Goal: Task Accomplishment & Management: Manage account settings

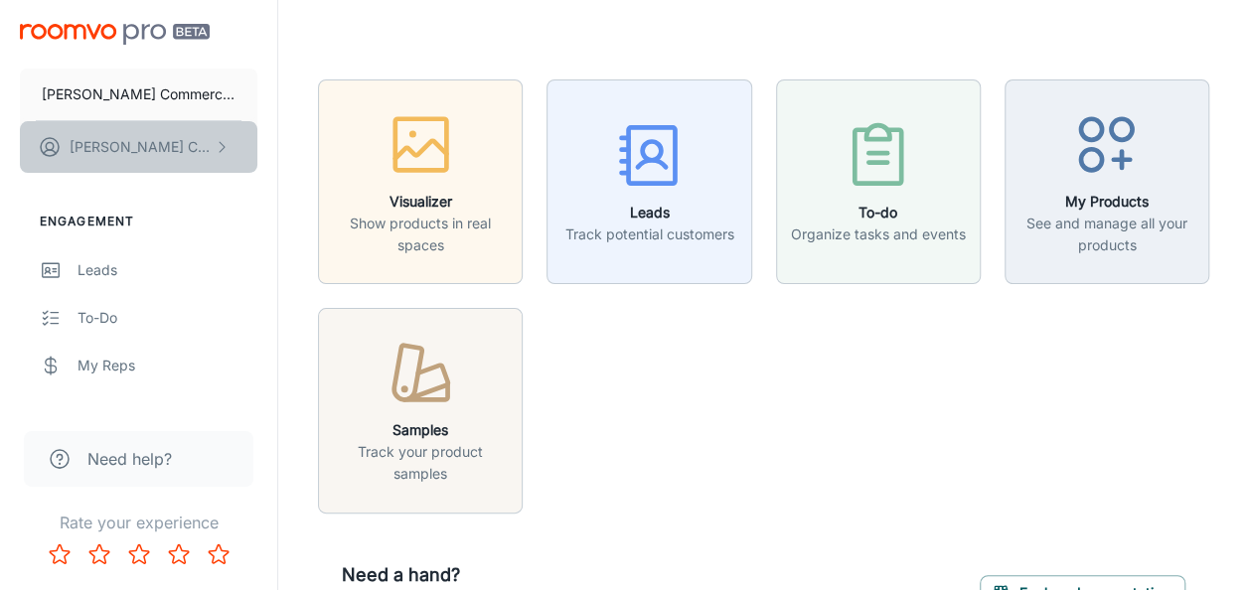
click at [150, 149] on button "[PERSON_NAME]" at bounding box center [139, 147] width 238 height 52
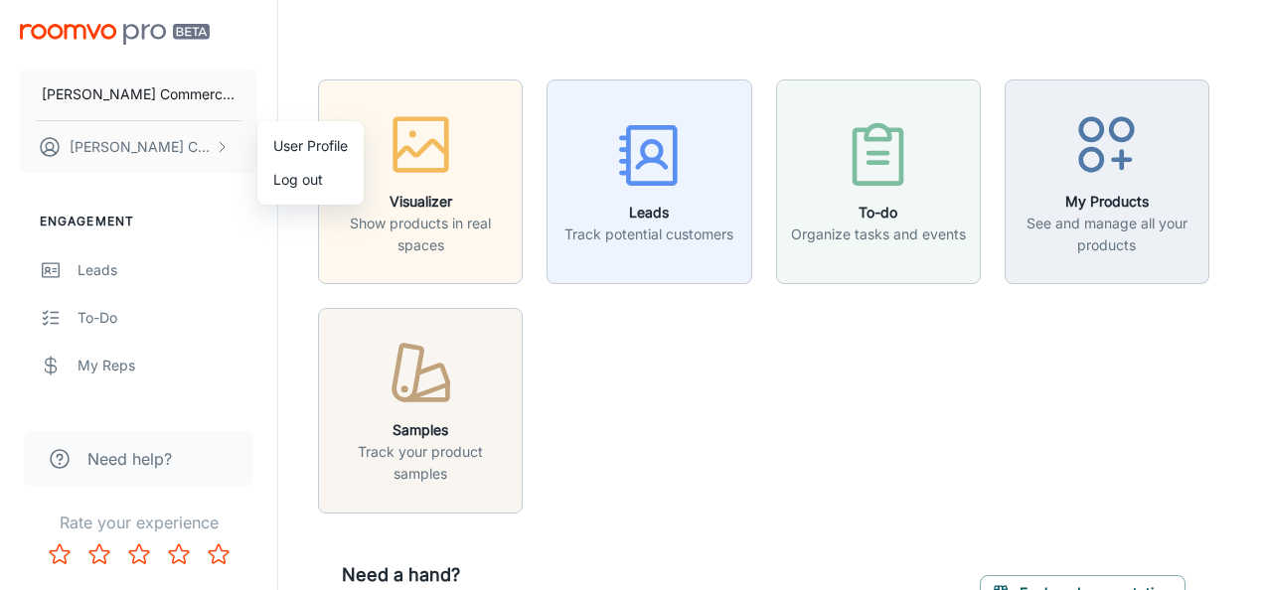
click at [108, 319] on div at bounding box center [632, 295] width 1264 height 590
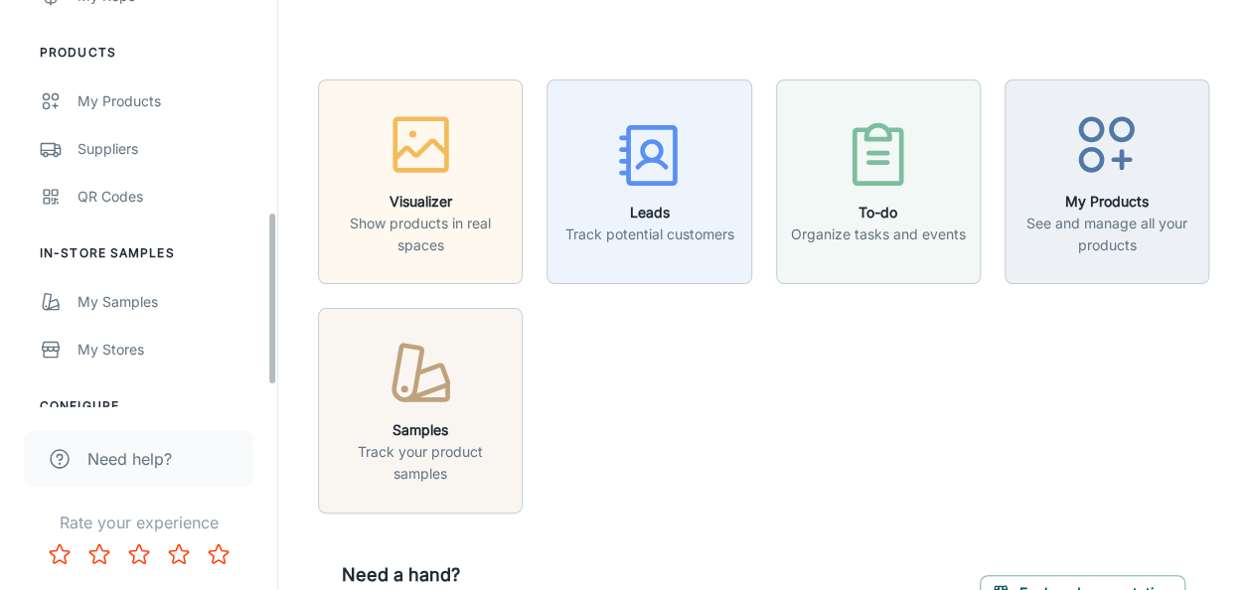
scroll to position [497, 0]
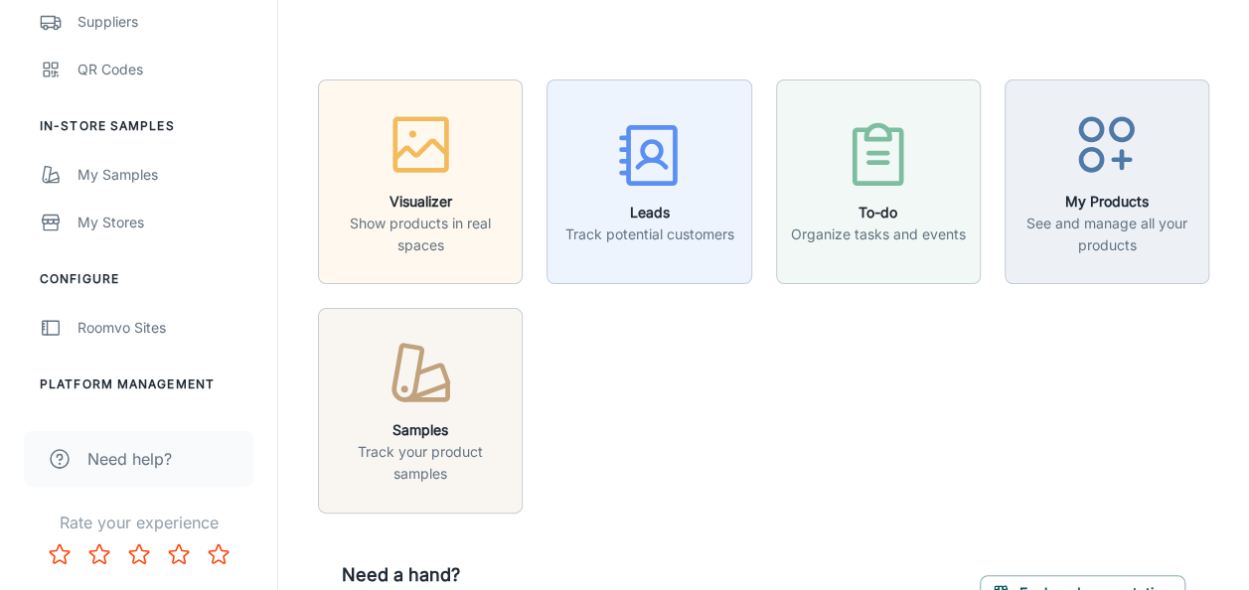
click at [138, 386] on li "Platform Management" at bounding box center [138, 385] width 277 height 18
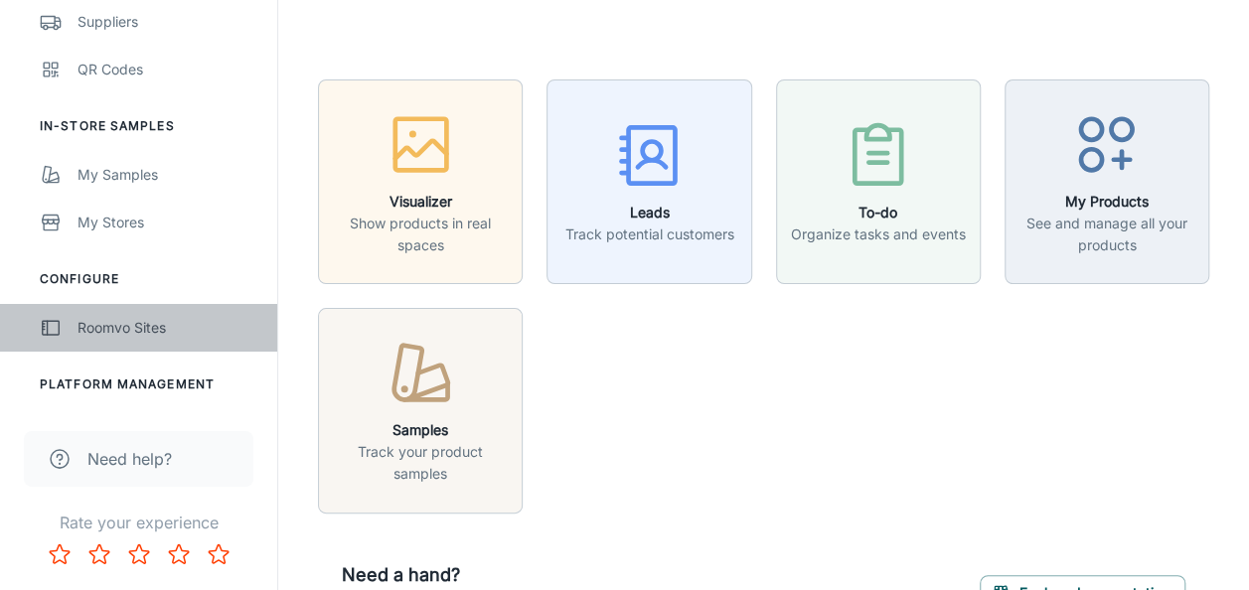
click at [125, 330] on div "Roomvo Sites" at bounding box center [168, 328] width 180 height 22
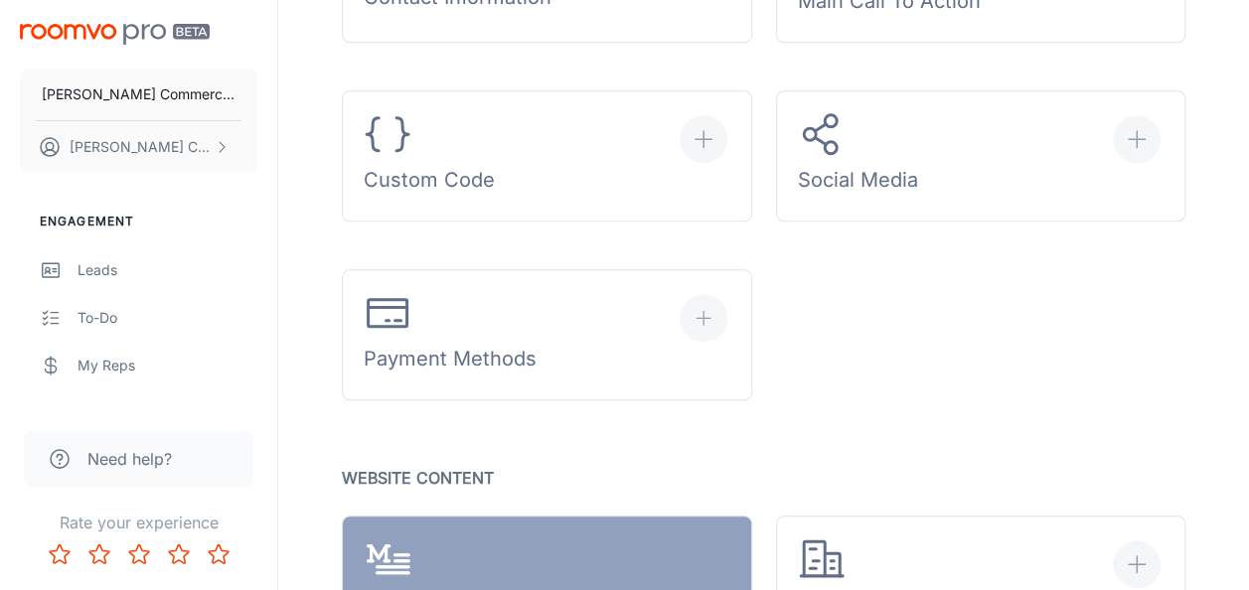
scroll to position [1159, 0]
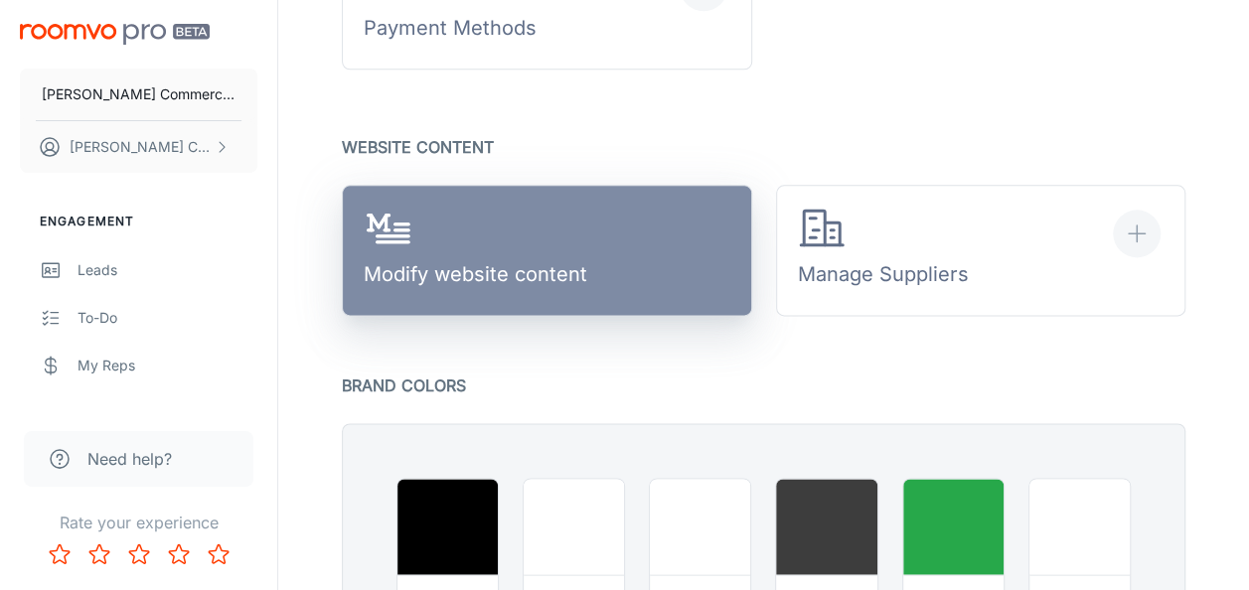
click at [450, 254] on div "Modify website content" at bounding box center [476, 251] width 224 height 92
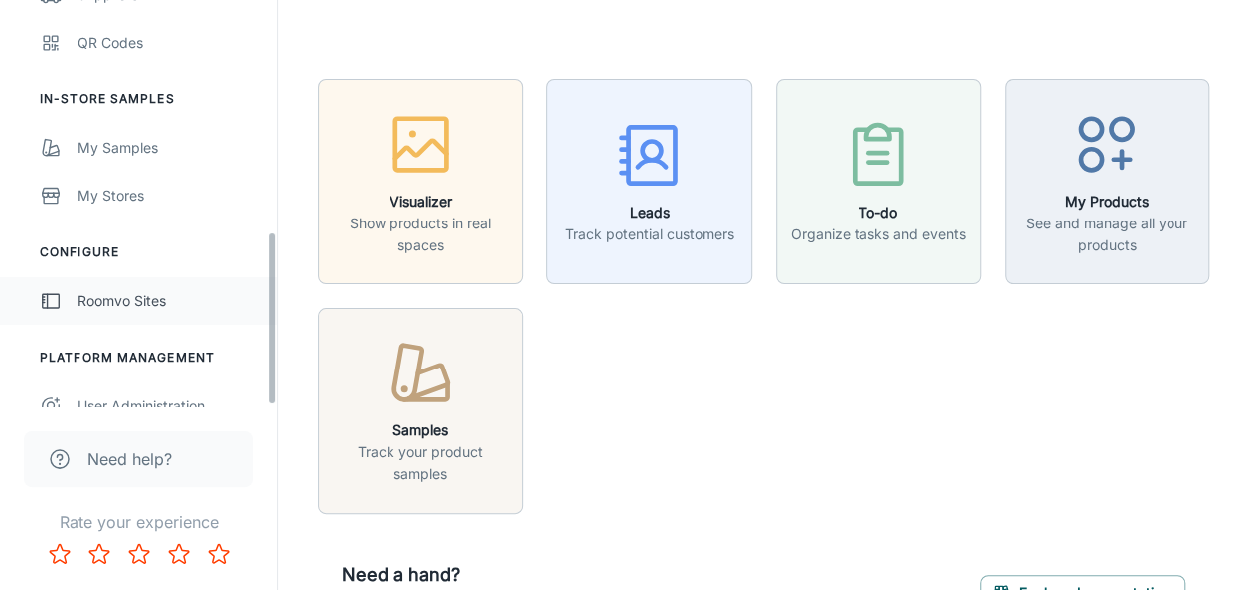
scroll to position [546, 0]
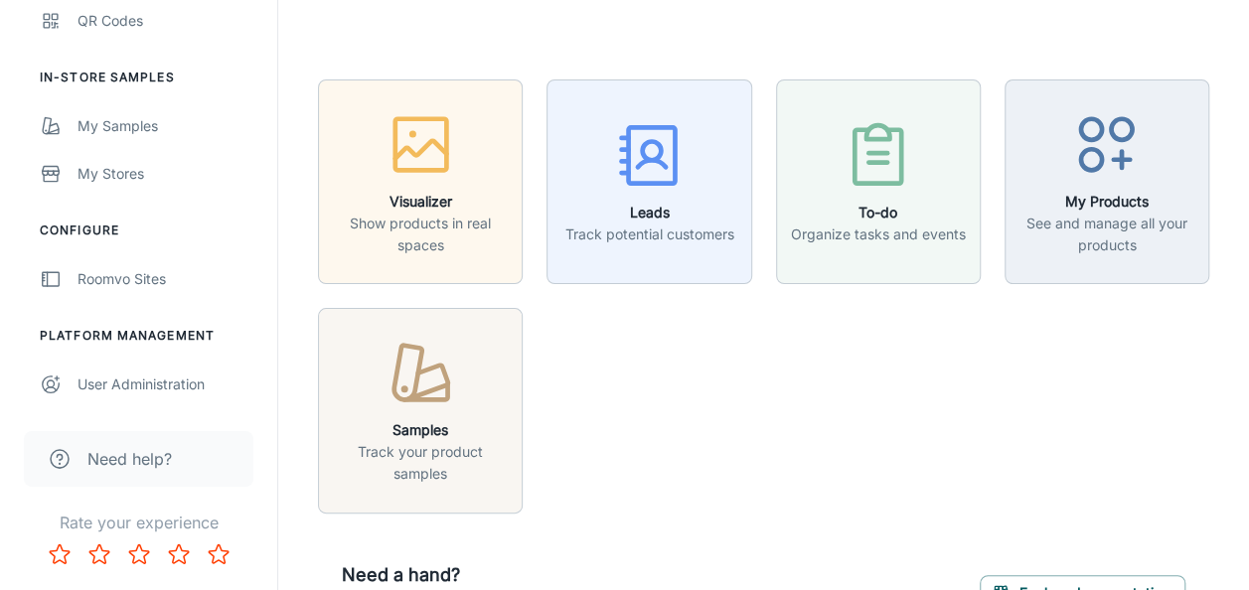
click at [134, 332] on li "Platform Management" at bounding box center [138, 336] width 277 height 18
click at [110, 382] on div "User Administration" at bounding box center [168, 385] width 180 height 22
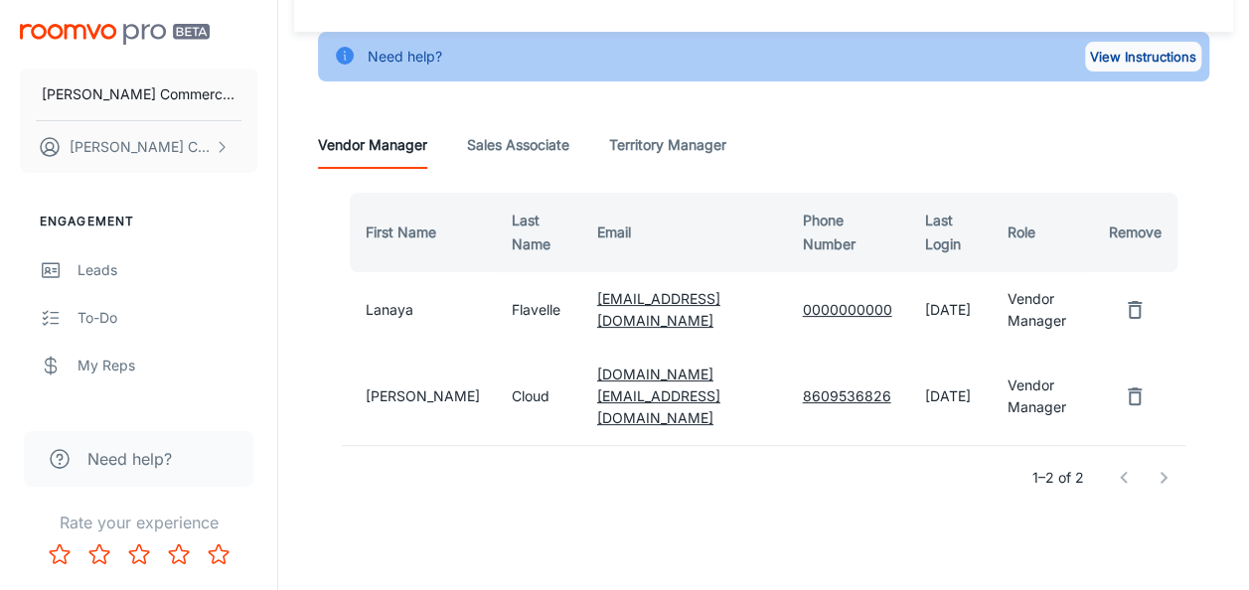
click at [1121, 53] on button "View Instructions" at bounding box center [1143, 57] width 116 height 30
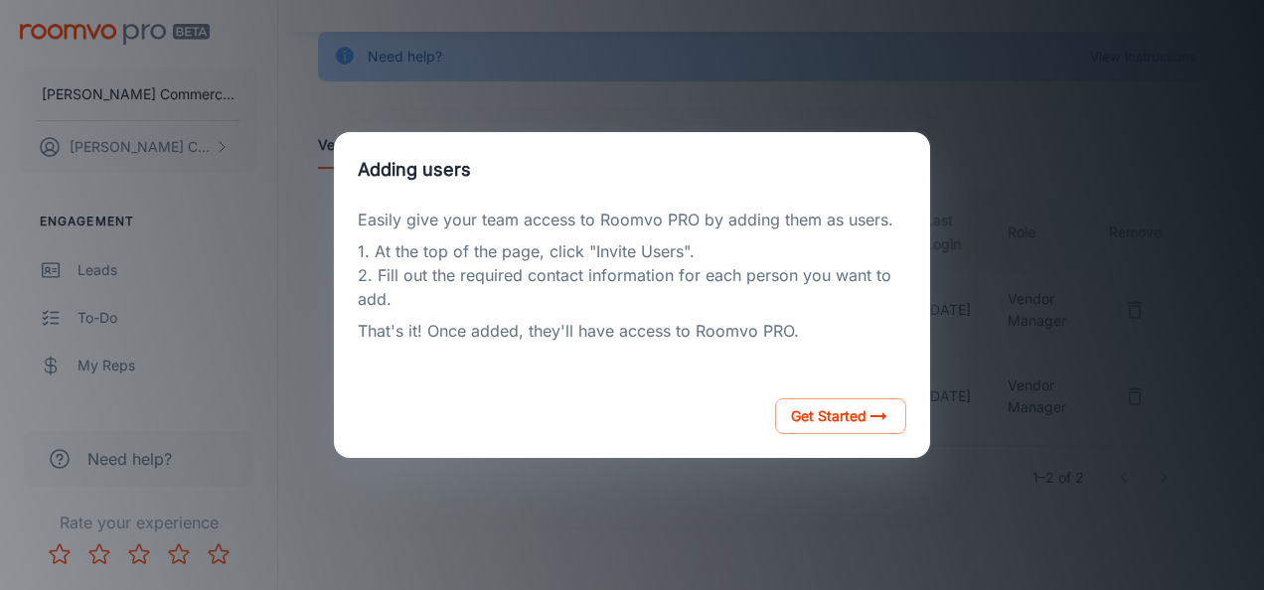
click at [1208, 188] on div "Adding users Easily give your team access to Roomvo PRO by adding them as users…" at bounding box center [632, 295] width 1217 height 543
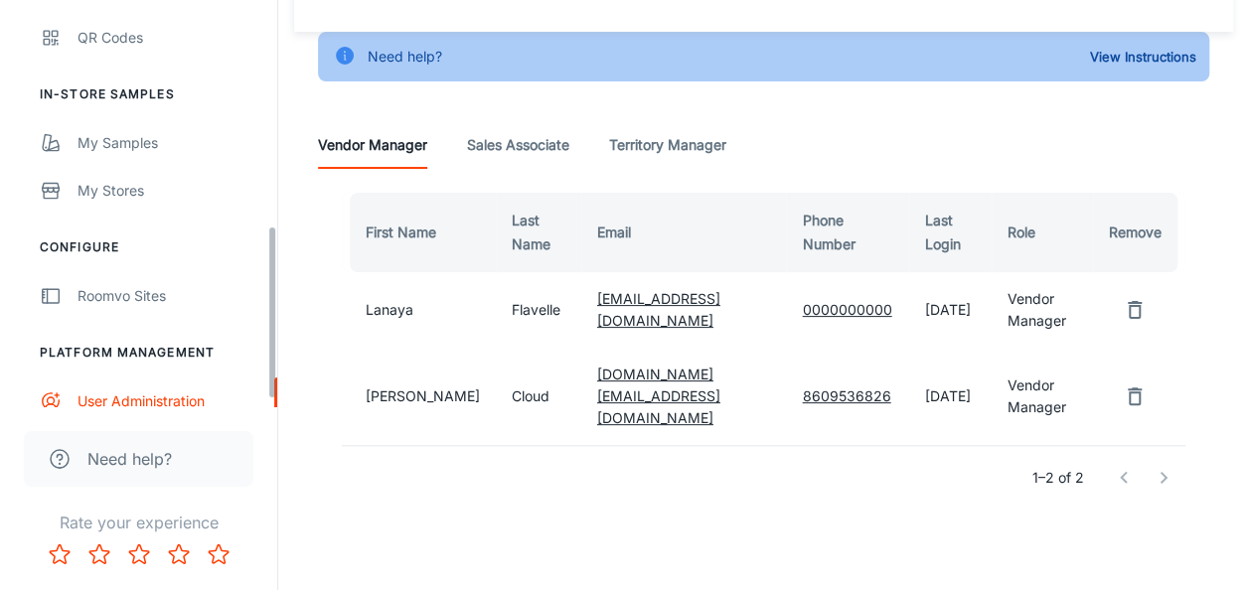
scroll to position [546, 0]
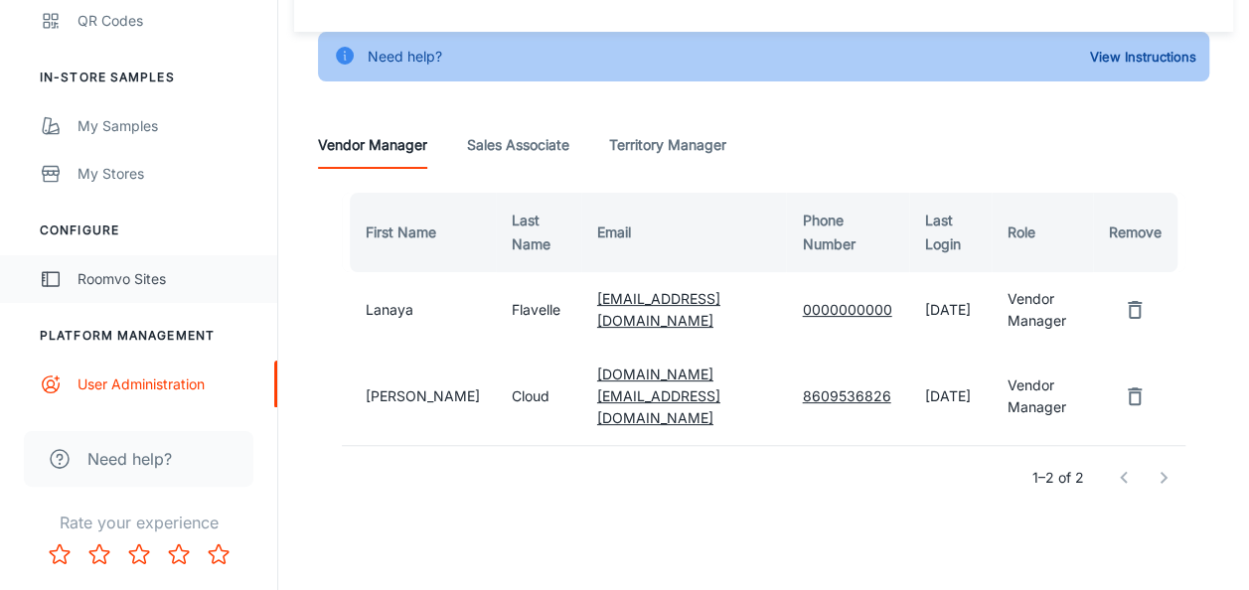
click at [132, 282] on div "Roomvo Sites" at bounding box center [168, 279] width 180 height 22
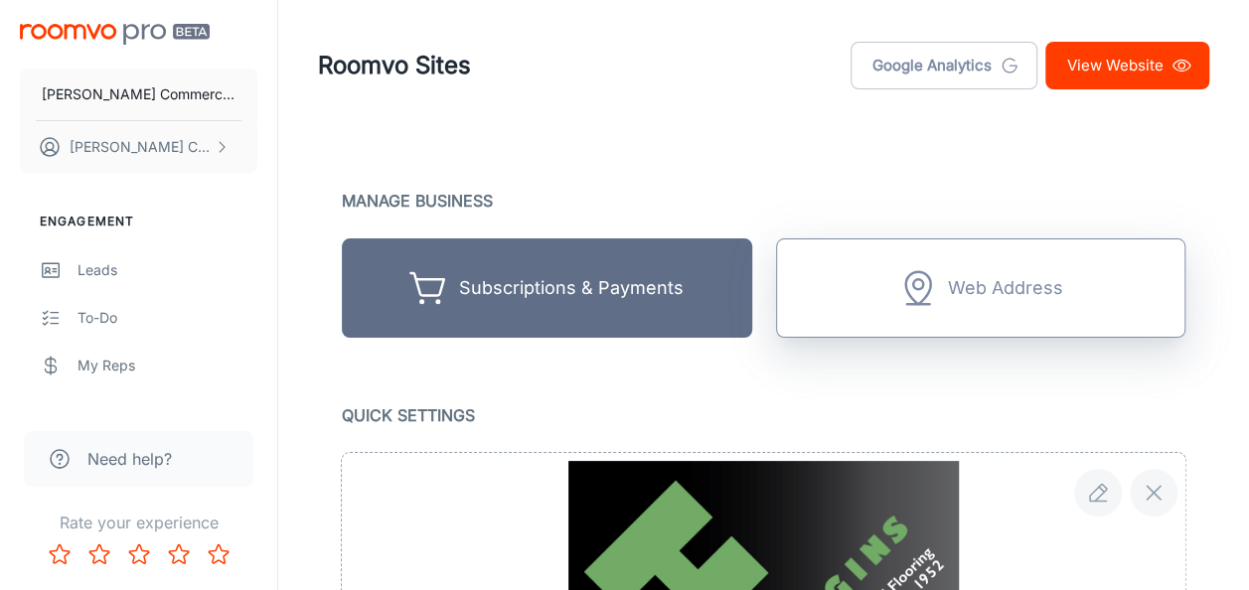
click at [957, 284] on div "Web Address" at bounding box center [1005, 288] width 115 height 31
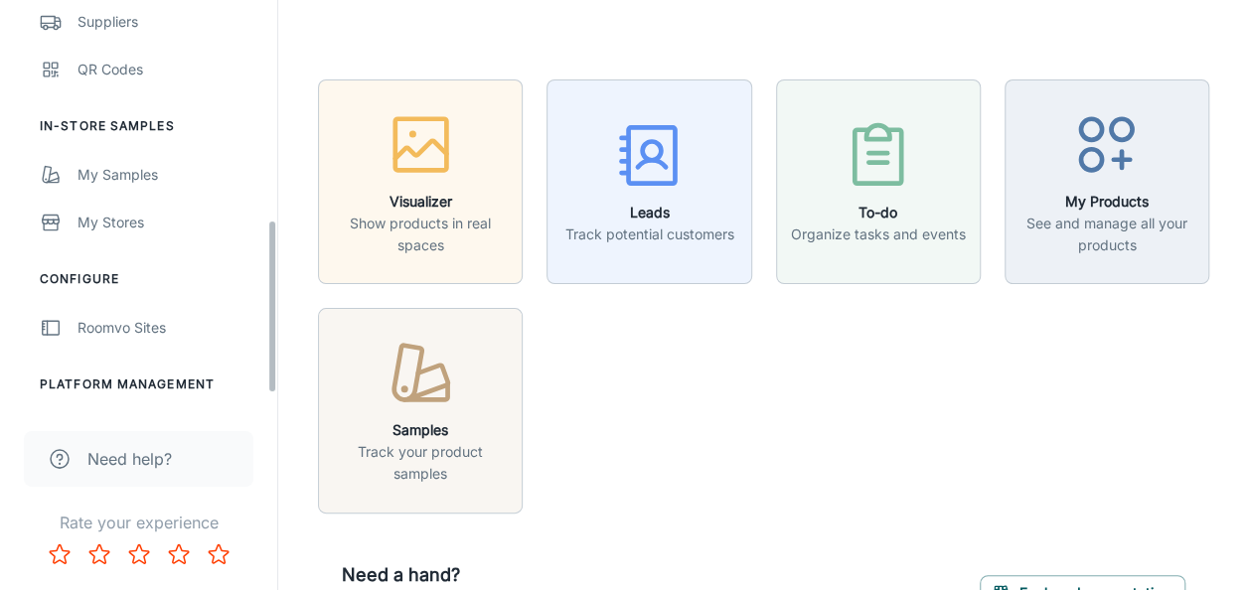
scroll to position [546, 0]
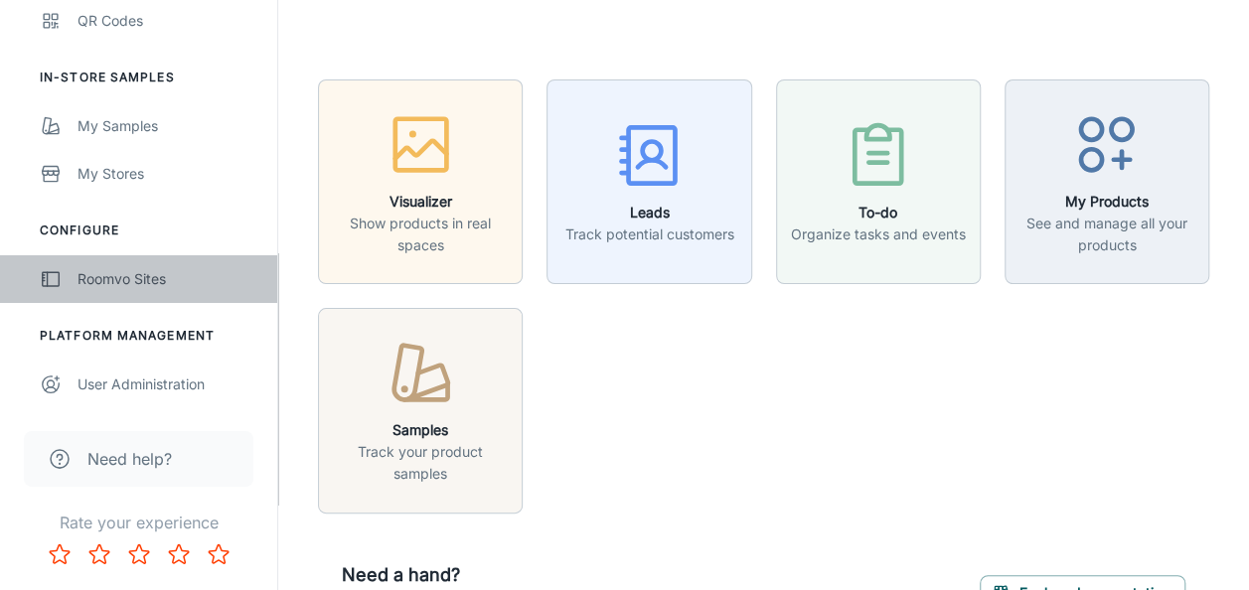
click at [151, 282] on div "Roomvo Sites" at bounding box center [168, 279] width 180 height 22
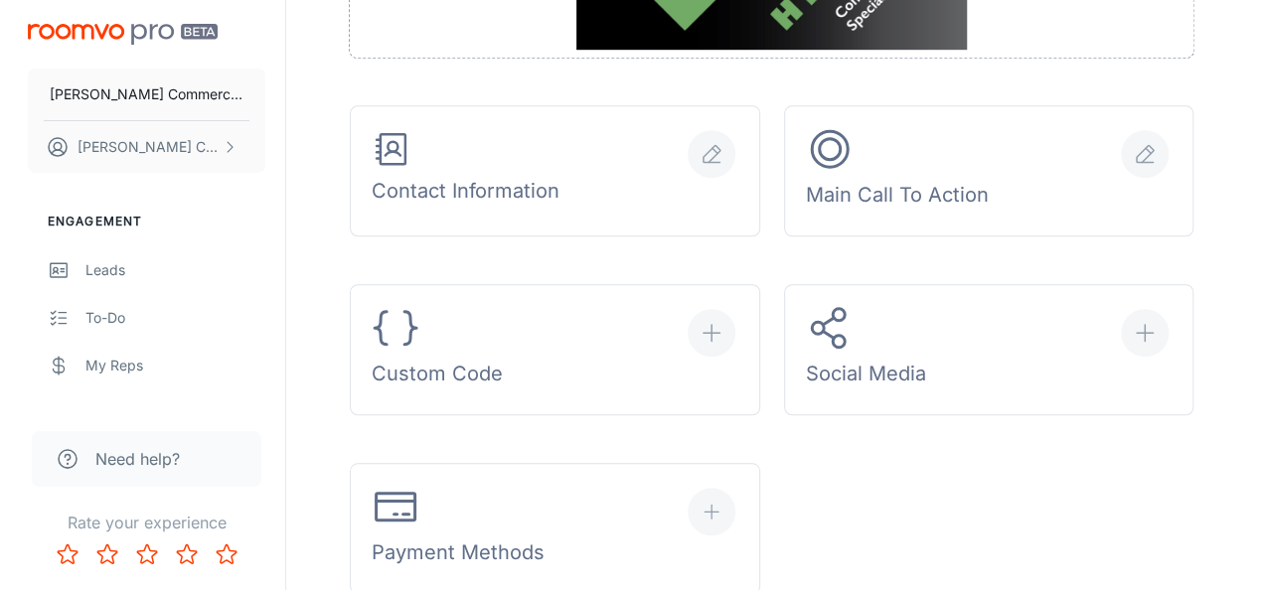
scroll to position [828, 0]
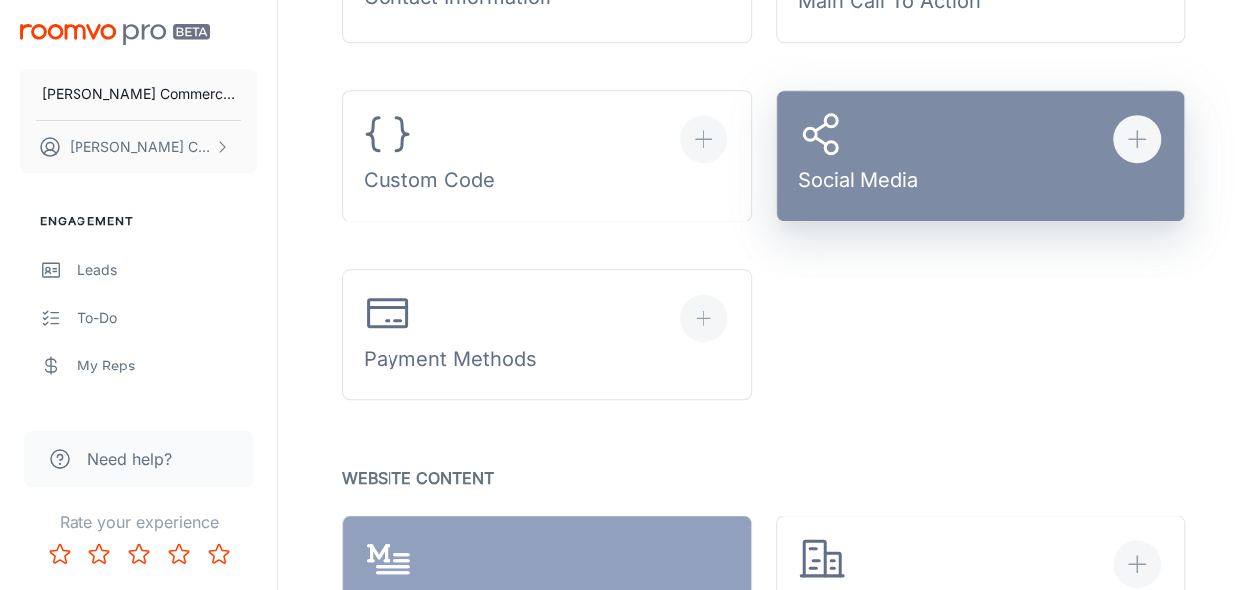
click at [879, 176] on div "Social Media" at bounding box center [858, 156] width 120 height 92
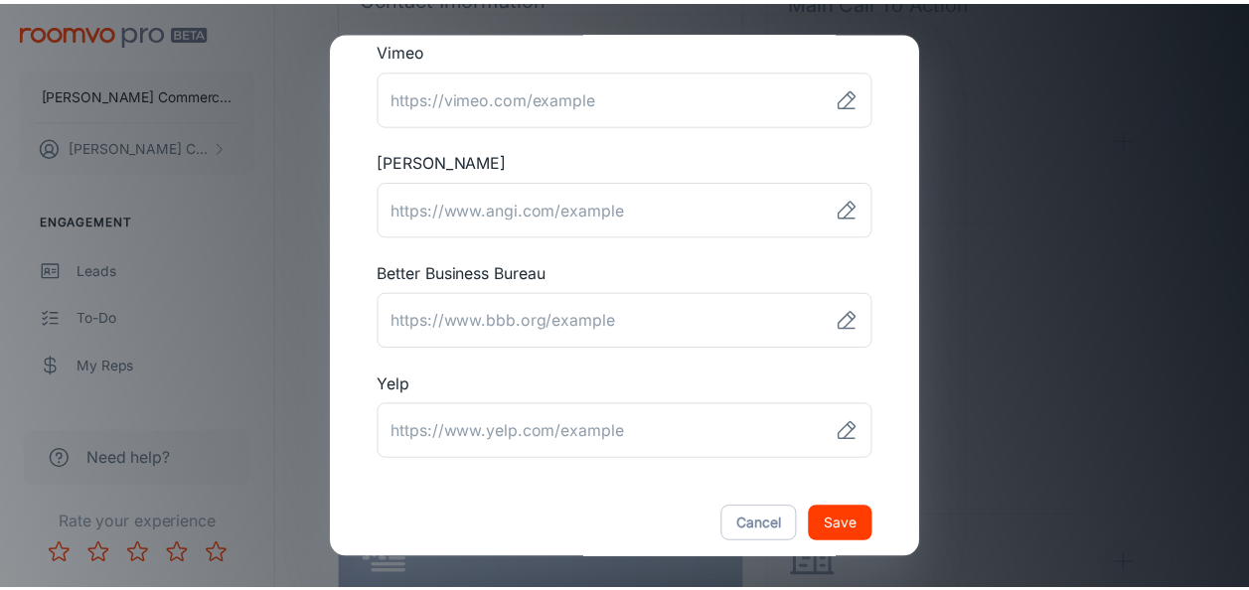
scroll to position [809, 0]
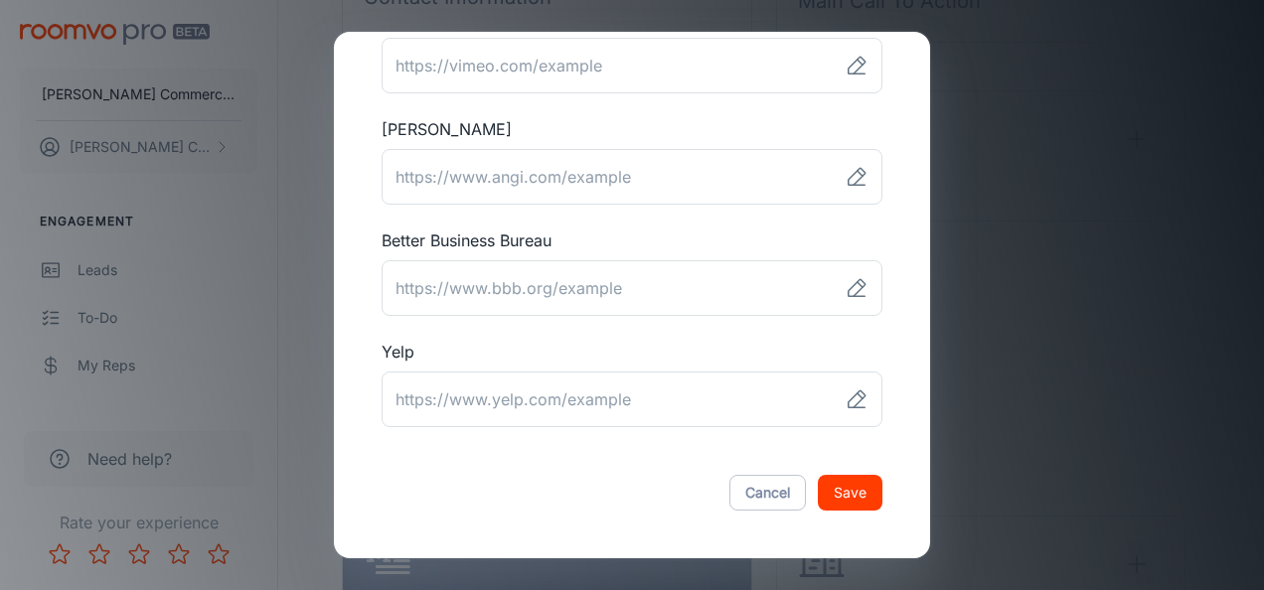
click at [1124, 346] on div "Social Media Links Facebook ​ Instagram ​ Twitter ​ Pinterest ​ LinkedIn ​ Houz…" at bounding box center [632, 295] width 1264 height 590
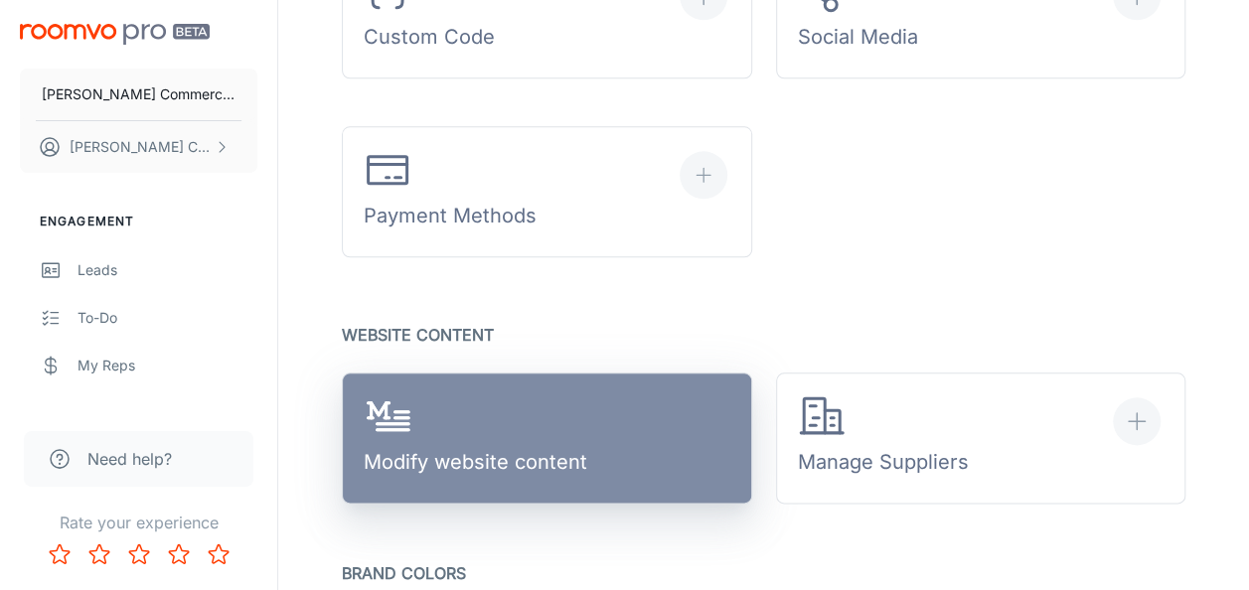
scroll to position [1020, 0]
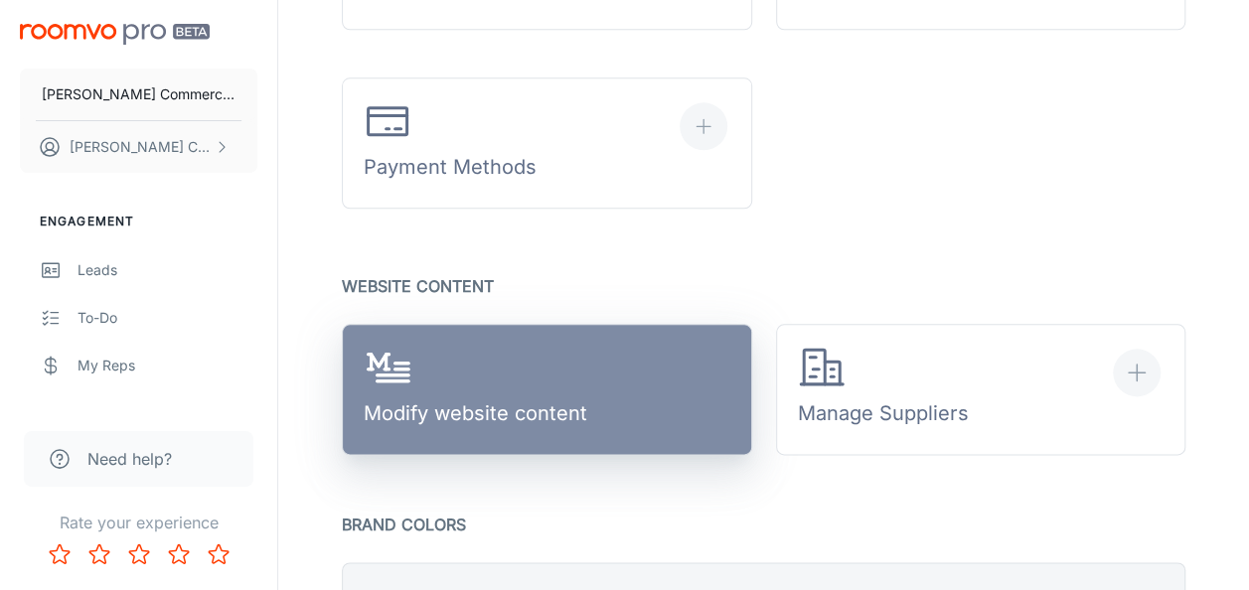
click at [599, 417] on link "Modify website content" at bounding box center [547, 389] width 411 height 131
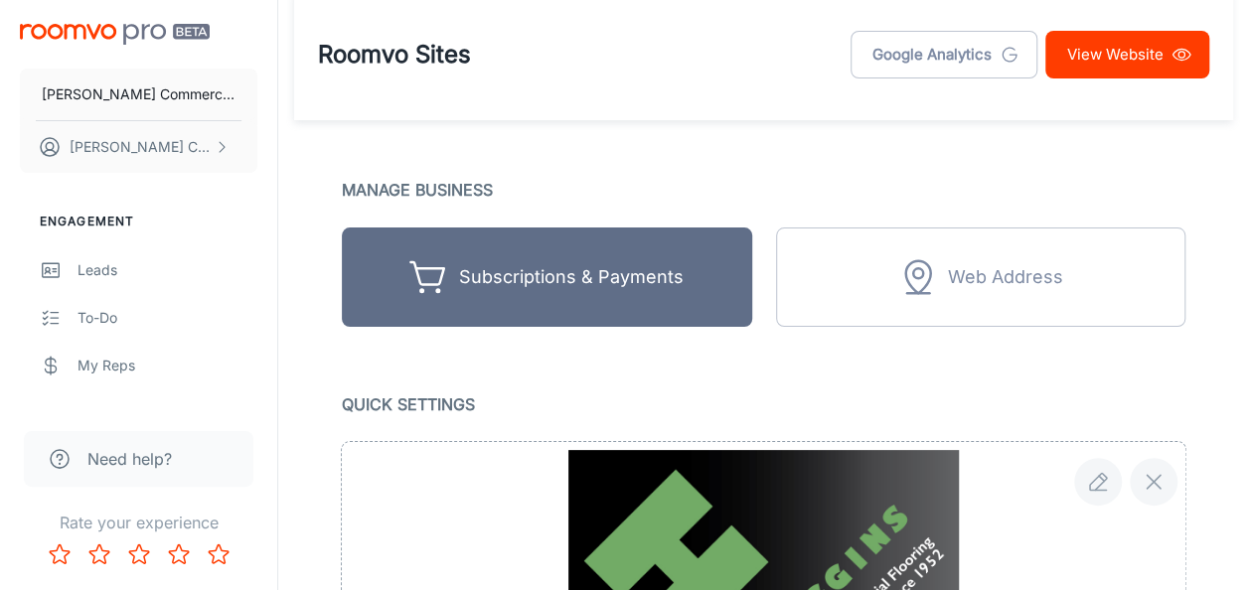
scroll to position [0, 0]
